Goal: Information Seeking & Learning: Learn about a topic

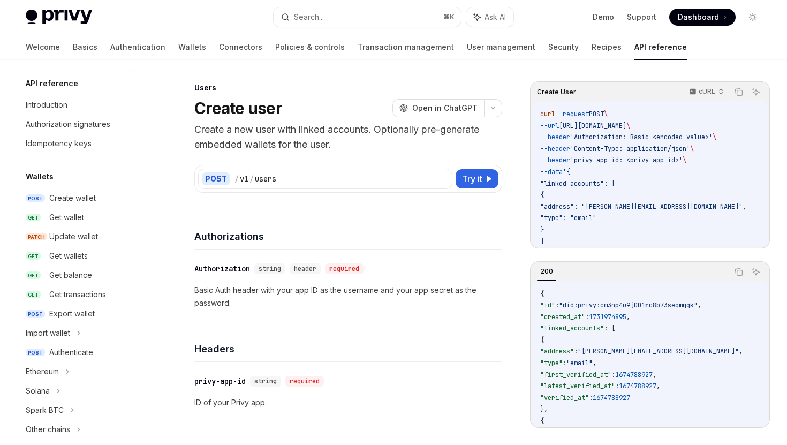
scroll to position [680, 0]
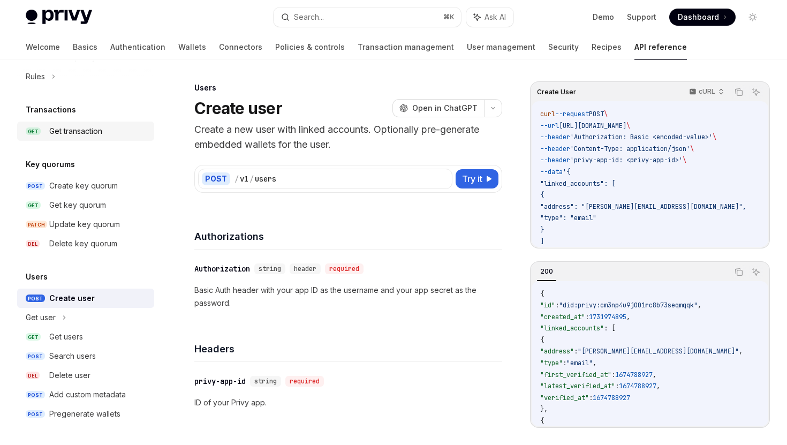
click at [92, 137] on div "Get transaction" at bounding box center [75, 131] width 53 height 13
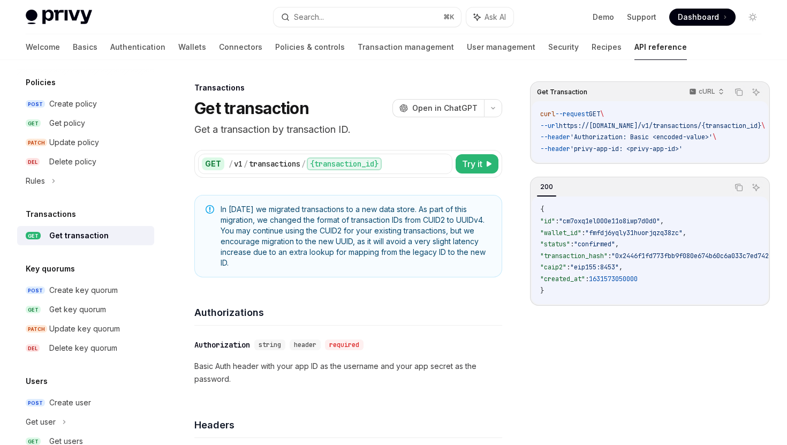
scroll to position [526, 0]
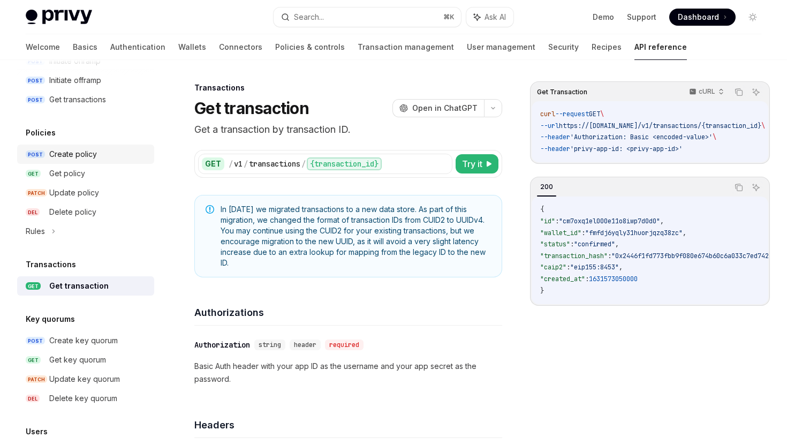
click at [96, 163] on link "POST Create policy" at bounding box center [85, 154] width 137 height 19
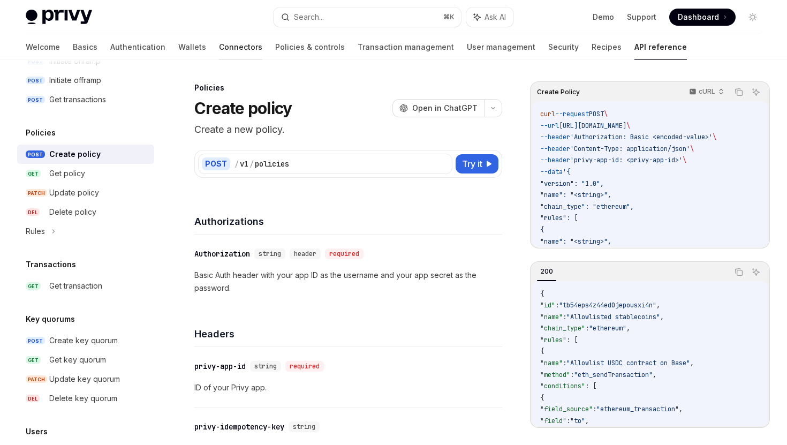
click at [219, 48] on link "Connectors" at bounding box center [240, 47] width 43 height 26
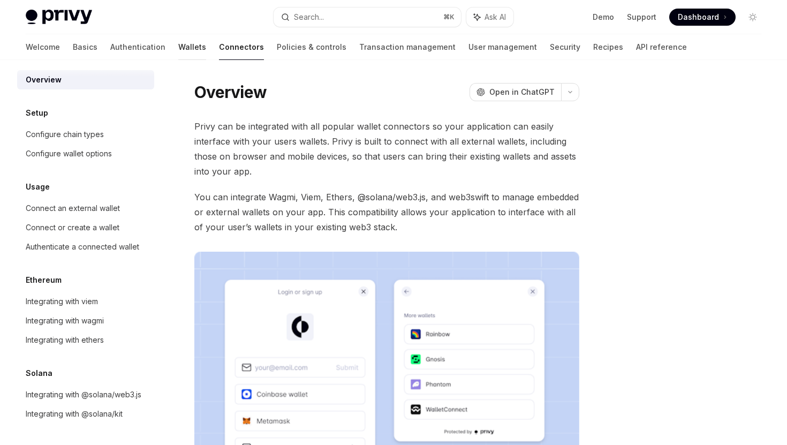
click at [178, 47] on link "Wallets" at bounding box center [192, 47] width 28 height 26
type textarea "*"
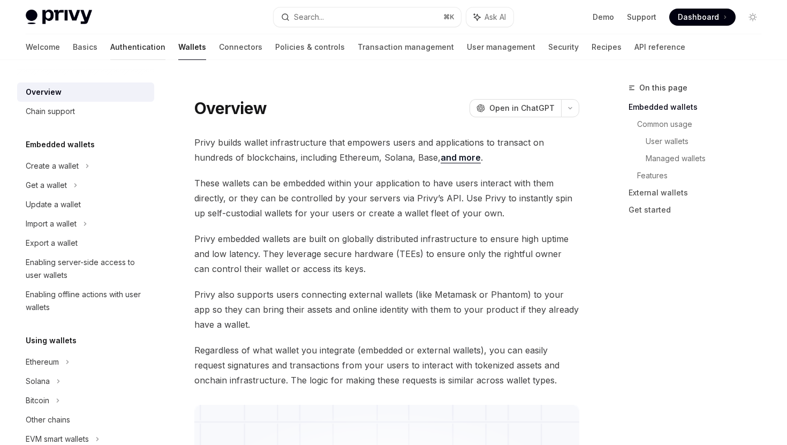
click at [110, 45] on link "Authentication" at bounding box center [137, 47] width 55 height 26
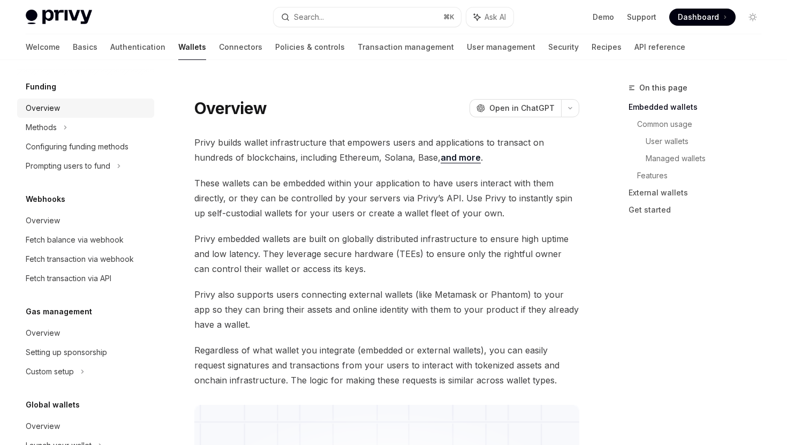
scroll to position [453, 0]
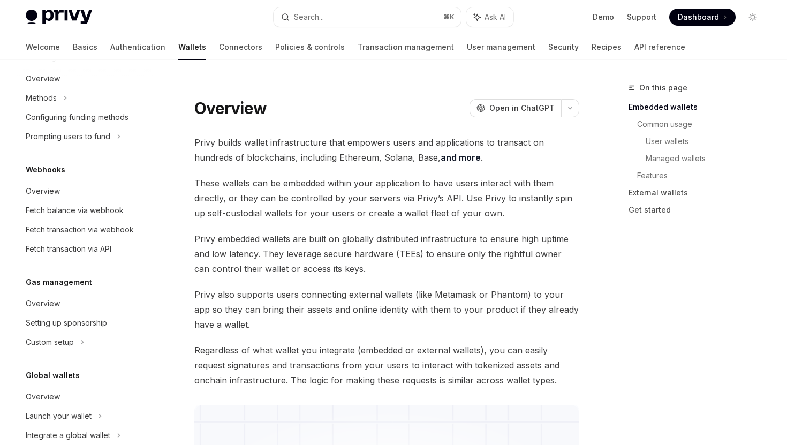
click at [689, 17] on span "Dashboard" at bounding box center [698, 17] width 41 height 11
